Goal: Task Accomplishment & Management: Manage account settings

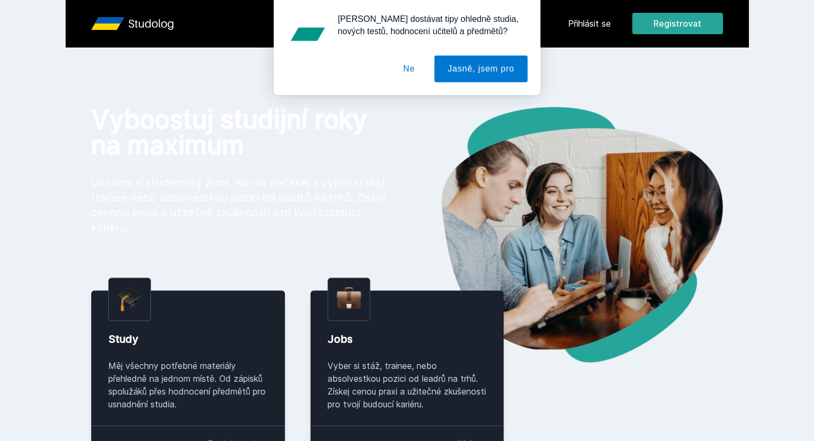
click at [413, 65] on button "Ne" at bounding box center [409, 68] width 38 height 27
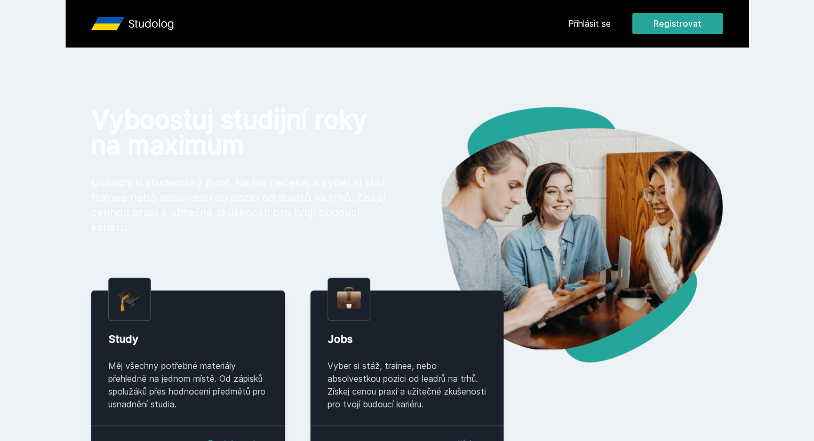
click at [611, 24] on link "Přihlásit se" at bounding box center [589, 23] width 43 height 13
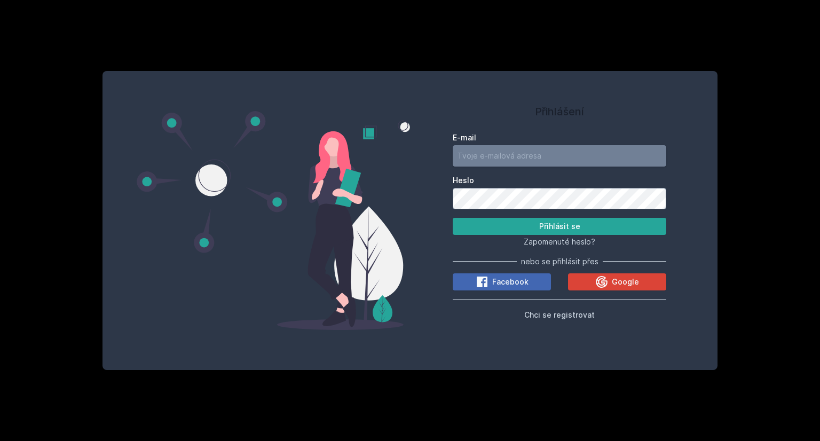
click at [484, 158] on input "E-mail" at bounding box center [558, 155] width 213 height 21
click at [533, 225] on button "Přihlásit se" at bounding box center [558, 226] width 213 height 17
click at [452, 218] on button "Přihlásit se" at bounding box center [558, 226] width 213 height 17
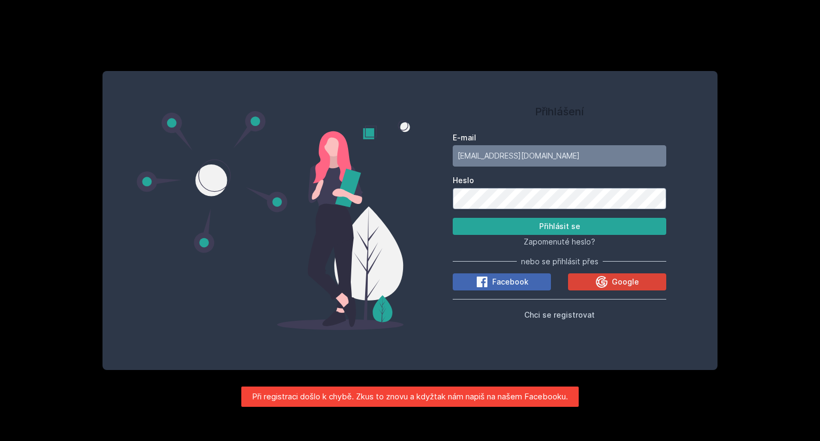
click at [435, 190] on div "Přihlášení E-mail [EMAIL_ADDRESS][DOMAIN_NAME] Heslo Přihlásit se Zapomenuté he…" at bounding box center [559, 220] width 299 height 273
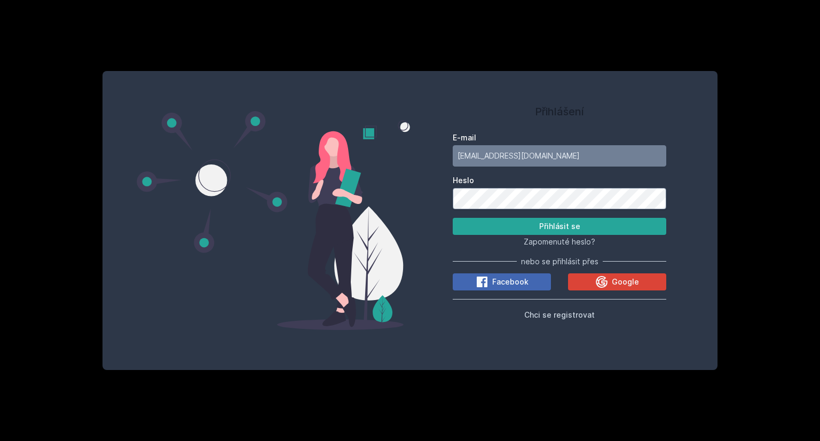
click at [452, 218] on button "Přihlásit se" at bounding box center [558, 226] width 213 height 17
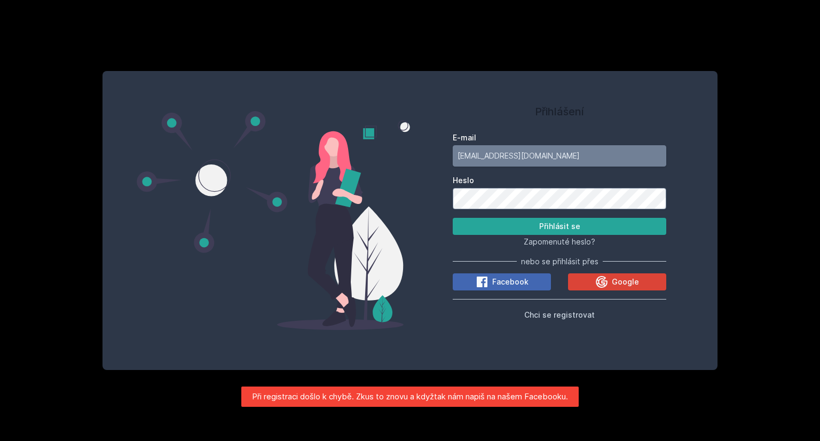
drag, startPoint x: 542, startPoint y: 162, endPoint x: 397, endPoint y: 154, distance: 144.8
click at [397, 154] on div "Přihlášení E-mail [EMAIL_ADDRESS][DOMAIN_NAME] Heslo Přihlásit se Zapomenuté he…" at bounding box center [409, 220] width 615 height 299
type input "[DOMAIN_NAME][EMAIL_ADDRESS][DOMAIN_NAME]"
click at [625, 282] on span "Google" at bounding box center [624, 281] width 27 height 11
